Goal: Task Accomplishment & Management: Use online tool/utility

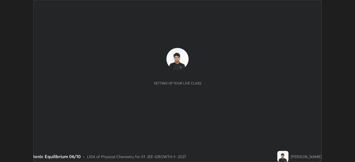
scroll to position [162, 355]
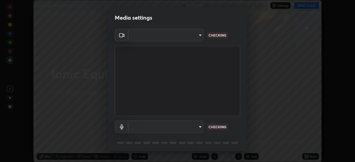
type input "4d63cd10dcc1379e9927399513255d12d620b7bbb39ca773e0f9116a90128a71"
click at [185, 129] on body "Erase all Ionic Equilibrium 06/10 Recording WAS SCHEDULED TO START AT 4:45 PM S…" at bounding box center [177, 81] width 355 height 162
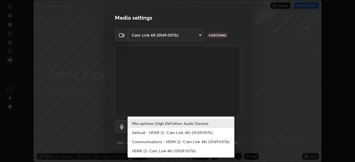
click at [184, 120] on li "Microphone (High Definition Audio Device)" at bounding box center [181, 123] width 107 height 9
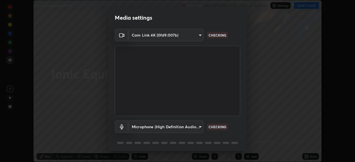
click at [185, 129] on li "Default - HDMI (2- Cam Link 4K) (0fd9:007b)" at bounding box center [168, 130] width 80 height 5
click at [189, 133] on body "Erase all Ionic Equilibrium 06/10 Recording WAS SCHEDULED TO START AT 4:45 PM S…" at bounding box center [177, 81] width 355 height 162
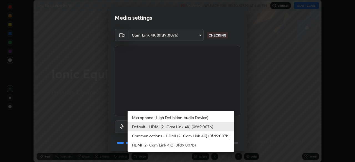
click at [188, 127] on li "Default - HDMI (2- Cam Link 4K) (0fd9:007b)" at bounding box center [181, 126] width 107 height 9
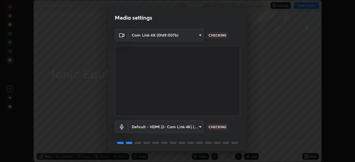
click at [187, 115] on video at bounding box center [177, 81] width 125 height 70
click at [173, 129] on body "Erase all Ionic Equilibrium 06/10 Recording WAS SCHEDULED TO START AT 4:45 PM S…" at bounding box center [177, 81] width 355 height 162
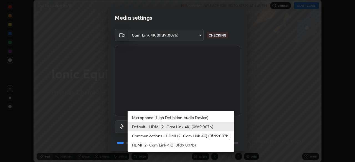
click at [176, 116] on li "Microphone (High Definition Audio Device)" at bounding box center [181, 117] width 107 height 9
type input "0c7b706223a03d4062b9f7f423a4136e5221bb0af59d3ec4d6677d070435c983"
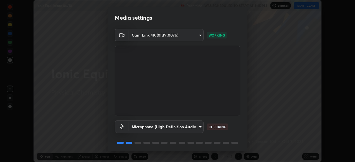
scroll to position [20, 0]
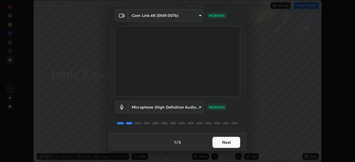
click at [228, 144] on button "Next" at bounding box center [226, 142] width 28 height 11
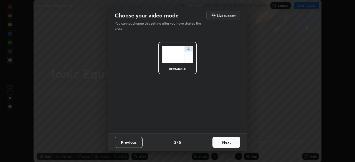
scroll to position [0, 0]
click at [229, 142] on button "Next" at bounding box center [226, 142] width 28 height 11
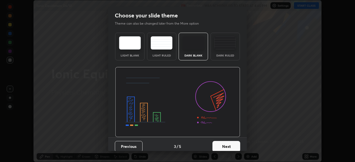
click at [227, 143] on button "Next" at bounding box center [226, 146] width 28 height 11
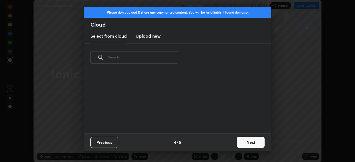
click at [230, 143] on div "Previous 4 / 5 Next" at bounding box center [177, 142] width 187 height 18
click at [237, 141] on button "Next" at bounding box center [251, 142] width 28 height 11
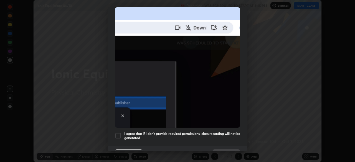
scroll to position [133, 0]
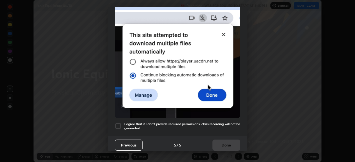
click at [118, 125] on div at bounding box center [118, 126] width 7 height 7
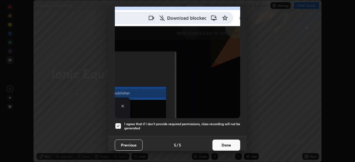
click at [224, 143] on button "Done" at bounding box center [226, 145] width 28 height 11
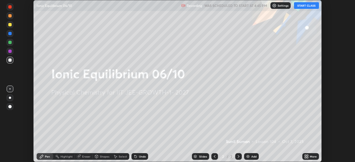
click at [305, 156] on icon at bounding box center [305, 155] width 1 height 1
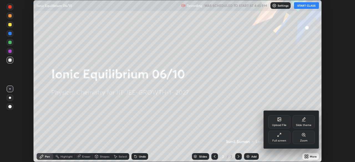
click at [277, 122] on div "Upload File" at bounding box center [279, 121] width 22 height 13
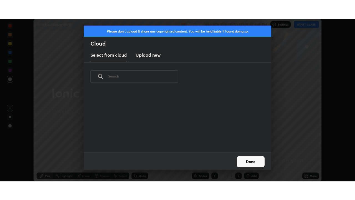
scroll to position [62, 178]
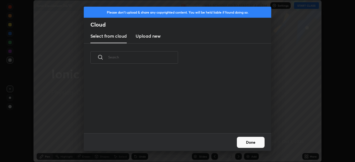
click at [151, 37] on h3 "Upload new" at bounding box center [148, 36] width 25 height 7
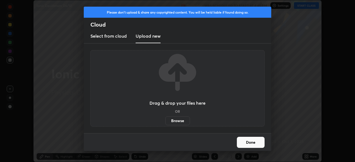
click at [176, 120] on label "Browse" at bounding box center [177, 120] width 25 height 9
click at [165, 120] on input "Browse" at bounding box center [165, 120] width 0 height 9
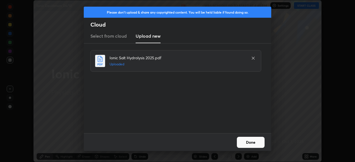
click at [247, 143] on button "Done" at bounding box center [251, 142] width 28 height 11
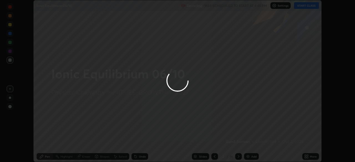
click at [306, 156] on div at bounding box center [177, 81] width 355 height 162
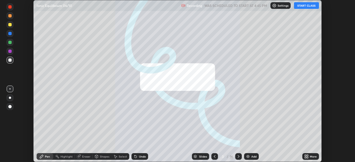
click at [305, 156] on icon at bounding box center [305, 155] width 1 height 1
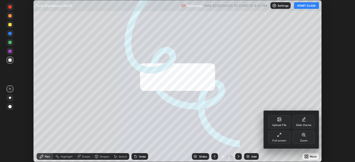
click at [282, 137] on div "Full screen" at bounding box center [279, 137] width 22 height 13
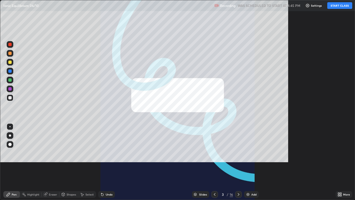
scroll to position [200, 355]
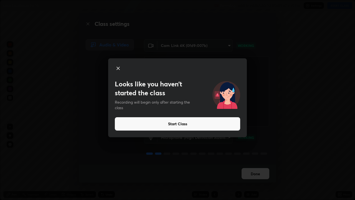
click at [118, 70] on icon at bounding box center [118, 68] width 7 height 7
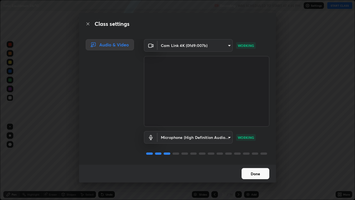
click at [249, 162] on button "Done" at bounding box center [256, 173] width 28 height 11
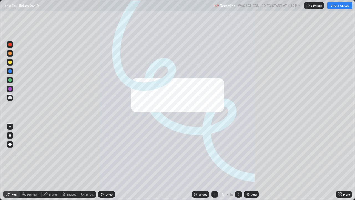
click at [246, 162] on img at bounding box center [248, 194] width 4 height 4
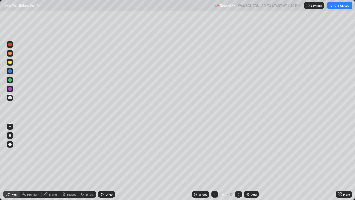
click at [337, 8] on button "START CLASS" at bounding box center [339, 5] width 25 height 7
click at [11, 63] on div at bounding box center [9, 61] width 3 height 3
click at [250, 162] on div "Add" at bounding box center [251, 194] width 15 height 7
click at [11, 98] on div at bounding box center [9, 97] width 3 height 3
click at [11, 97] on div at bounding box center [9, 97] width 3 height 3
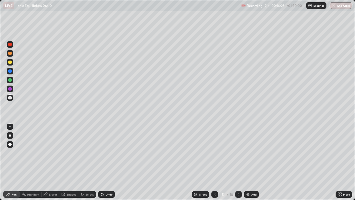
click at [11, 63] on div at bounding box center [9, 61] width 3 height 3
click at [247, 162] on img at bounding box center [248, 194] width 4 height 4
click at [13, 98] on div at bounding box center [10, 97] width 7 height 7
click at [214, 162] on icon at bounding box center [214, 194] width 4 height 4
click at [238, 162] on icon at bounding box center [238, 194] width 4 height 4
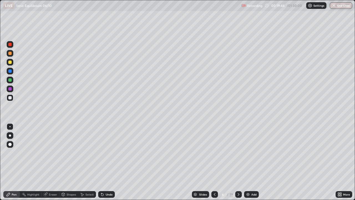
click at [100, 162] on icon at bounding box center [102, 194] width 4 height 4
click at [101, 162] on icon at bounding box center [102, 194] width 2 height 2
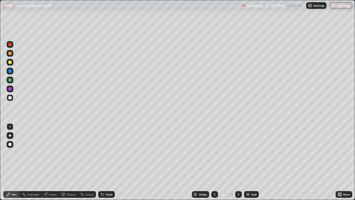
click at [101, 162] on icon at bounding box center [102, 194] width 2 height 2
click at [101, 162] on icon at bounding box center [101, 193] width 1 height 1
click at [214, 162] on icon at bounding box center [214, 194] width 4 height 4
click at [238, 162] on icon at bounding box center [238, 194] width 4 height 4
click at [9, 64] on div at bounding box center [9, 61] width 3 height 3
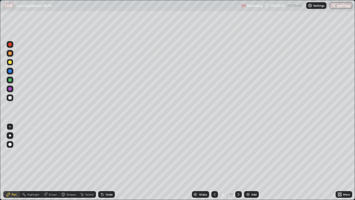
click at [101, 162] on icon at bounding box center [102, 194] width 2 height 2
click at [11, 98] on div at bounding box center [9, 97] width 3 height 3
click at [9, 54] on div at bounding box center [9, 53] width 3 height 3
click at [9, 80] on div at bounding box center [9, 79] width 3 height 3
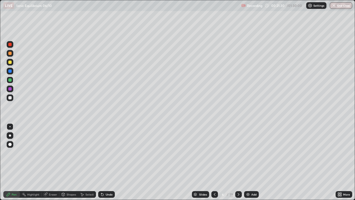
click at [12, 97] on div at bounding box center [10, 97] width 7 height 7
click at [12, 82] on div at bounding box center [10, 80] width 7 height 7
click at [12, 98] on div at bounding box center [10, 97] width 7 height 7
click at [104, 162] on div "Undo" at bounding box center [106, 194] width 17 height 7
click at [217, 162] on div at bounding box center [214, 194] width 7 height 11
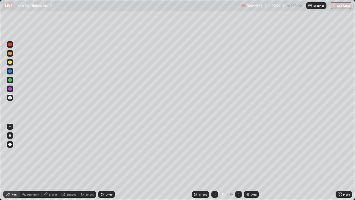
click at [238, 162] on icon at bounding box center [238, 194] width 4 height 4
click at [248, 162] on img at bounding box center [248, 194] width 4 height 4
click at [11, 98] on div at bounding box center [9, 97] width 3 height 3
click at [214, 162] on icon at bounding box center [214, 194] width 4 height 4
click at [238, 162] on icon at bounding box center [239, 194] width 4 height 4
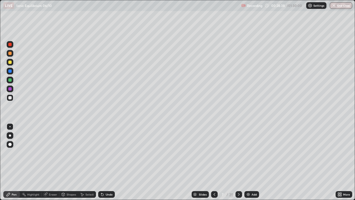
click at [11, 80] on div at bounding box center [9, 79] width 3 height 3
click at [12, 88] on div at bounding box center [10, 88] width 7 height 7
click at [11, 99] on div at bounding box center [9, 97] width 3 height 3
click at [101, 162] on icon at bounding box center [102, 194] width 2 height 2
click at [101, 162] on icon at bounding box center [101, 193] width 1 height 1
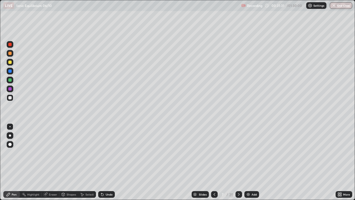
click at [101, 162] on icon at bounding box center [101, 193] width 1 height 1
click at [100, 162] on icon at bounding box center [102, 194] width 4 height 4
click at [214, 162] on icon at bounding box center [214, 194] width 4 height 4
click at [238, 162] on icon at bounding box center [239, 194] width 4 height 4
click at [248, 162] on img at bounding box center [248, 194] width 4 height 4
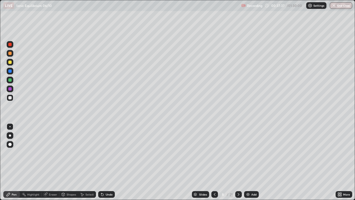
click at [250, 162] on div "Add" at bounding box center [251, 194] width 15 height 7
click at [10, 98] on div at bounding box center [9, 97] width 3 height 3
click at [9, 64] on div at bounding box center [9, 61] width 3 height 3
click at [230, 162] on div "22" at bounding box center [231, 194] width 3 height 5
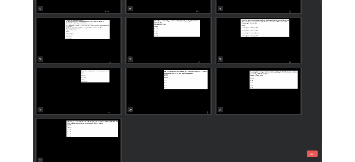
scroll to position [299, 0]
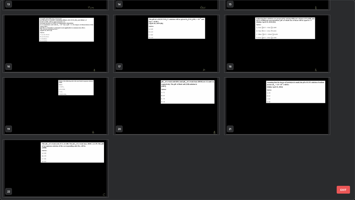
click at [264, 116] on img "grid" at bounding box center [277, 106] width 105 height 57
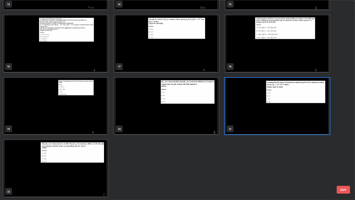
click at [265, 117] on img "grid" at bounding box center [277, 106] width 105 height 57
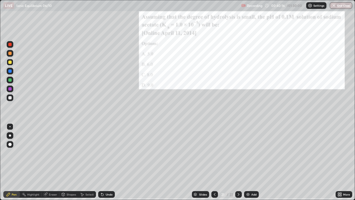
click at [265, 117] on img "grid" at bounding box center [277, 106] width 105 height 57
click at [341, 162] on icon at bounding box center [340, 194] width 1 height 1
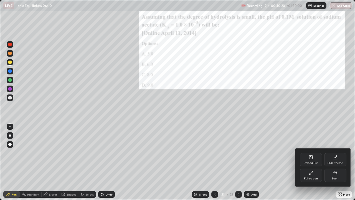
click at [337, 162] on div "Zoom" at bounding box center [335, 174] width 22 height 13
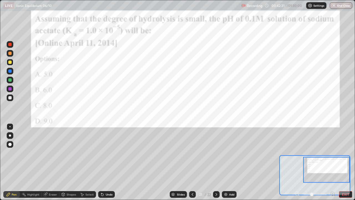
click at [10, 54] on div at bounding box center [9, 53] width 3 height 3
click at [10, 80] on div at bounding box center [9, 79] width 3 height 3
click at [11, 88] on div at bounding box center [9, 88] width 3 height 3
click at [9, 79] on div at bounding box center [9, 79] width 3 height 3
click at [346, 162] on button "EXIT" at bounding box center [345, 194] width 13 height 7
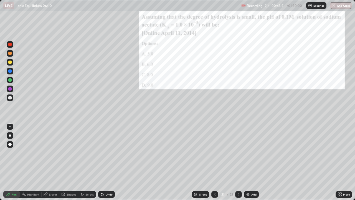
click at [341, 162] on icon at bounding box center [340, 192] width 1 height 1
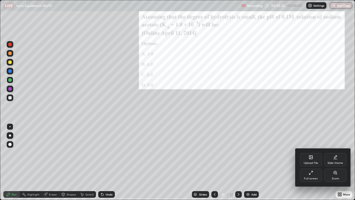
click at [308, 162] on div "Full screen" at bounding box center [311, 174] width 22 height 13
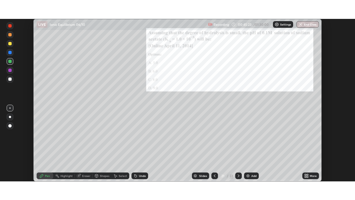
scroll to position [27568, 27375]
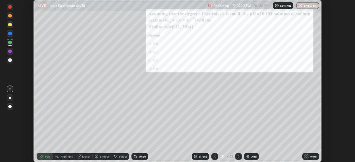
click at [305, 156] on icon at bounding box center [305, 155] width 1 height 1
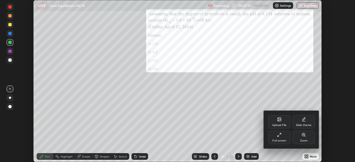
click at [278, 136] on icon at bounding box center [278, 136] width 1 height 1
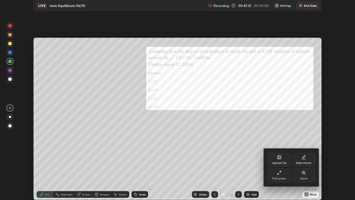
scroll to position [200, 355]
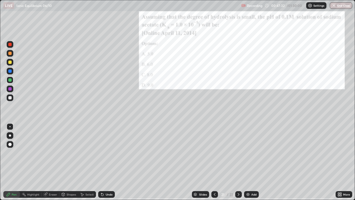
click at [246, 162] on img at bounding box center [248, 194] width 4 height 4
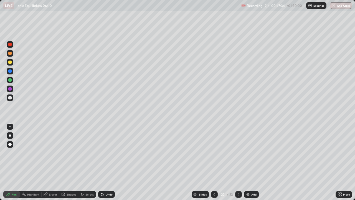
click at [11, 98] on div at bounding box center [9, 97] width 3 height 3
click at [247, 162] on img at bounding box center [248, 194] width 4 height 4
click at [9, 54] on div at bounding box center [9, 53] width 3 height 3
click at [103, 162] on icon at bounding box center [102, 194] width 4 height 4
click at [101, 162] on icon at bounding box center [101, 193] width 1 height 1
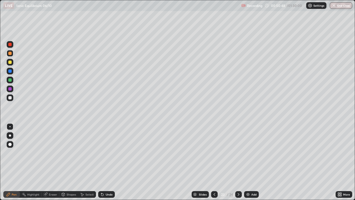
click at [100, 162] on icon at bounding box center [102, 194] width 4 height 4
click at [105, 162] on div "Undo" at bounding box center [106, 194] width 17 height 7
click at [101, 162] on icon at bounding box center [102, 194] width 2 height 2
click at [103, 162] on icon at bounding box center [102, 194] width 4 height 4
click at [101, 162] on icon at bounding box center [102, 194] width 2 height 2
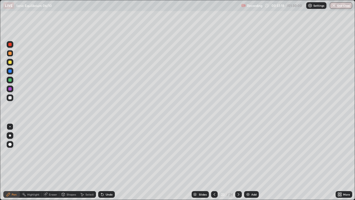
click at [11, 98] on div at bounding box center [9, 97] width 3 height 3
click at [10, 63] on div at bounding box center [9, 61] width 3 height 3
click at [9, 63] on div at bounding box center [9, 61] width 3 height 3
click at [10, 80] on div at bounding box center [9, 79] width 3 height 3
click at [102, 162] on icon at bounding box center [102, 194] width 2 height 2
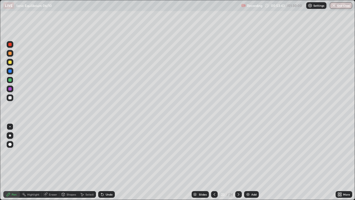
click at [8, 53] on div at bounding box center [9, 53] width 3 height 3
click at [49, 162] on div "Eraser" at bounding box center [53, 194] width 8 height 3
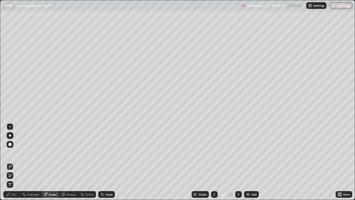
click at [12, 162] on div "Pen" at bounding box center [14, 194] width 5 height 3
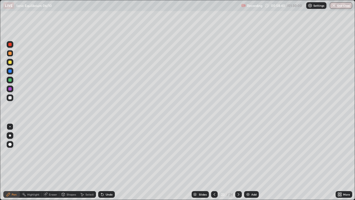
click at [337, 4] on button "End Class" at bounding box center [341, 5] width 22 height 7
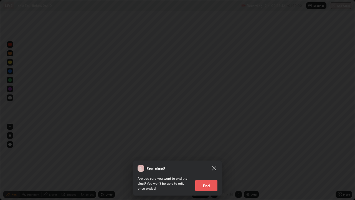
click at [206, 162] on button "End" at bounding box center [206, 185] width 22 height 11
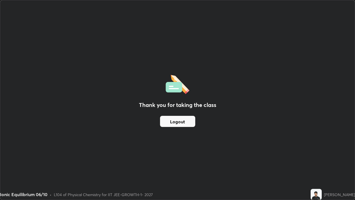
click at [168, 124] on button "Logout" at bounding box center [177, 121] width 35 height 11
